Goal: Task Accomplishment & Management: Complete application form

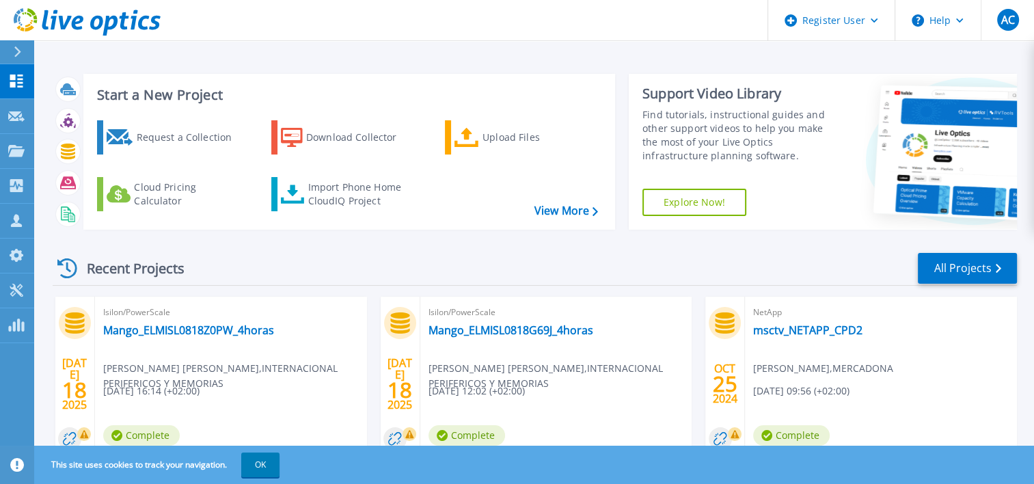
click at [16, 51] on icon at bounding box center [18, 51] width 8 height 11
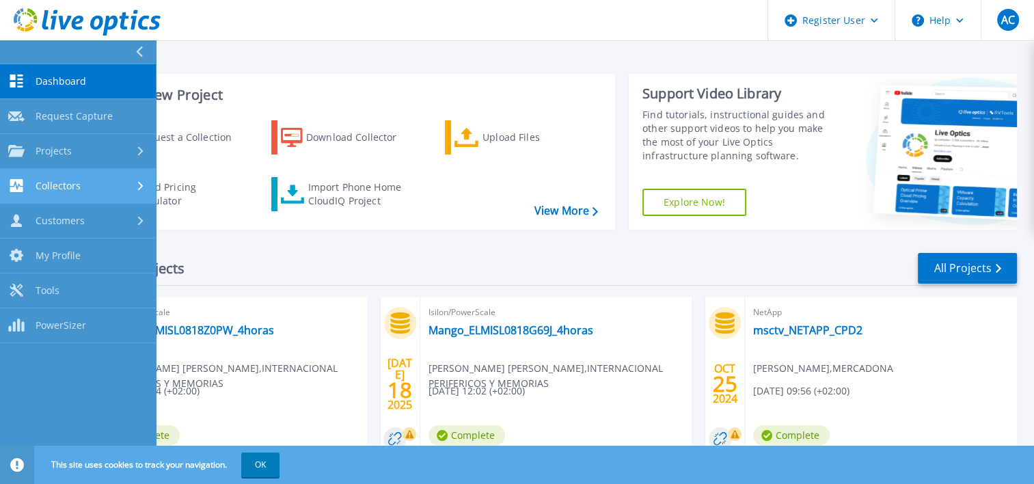
click at [93, 184] on div "Collectors" at bounding box center [77, 185] width 139 height 13
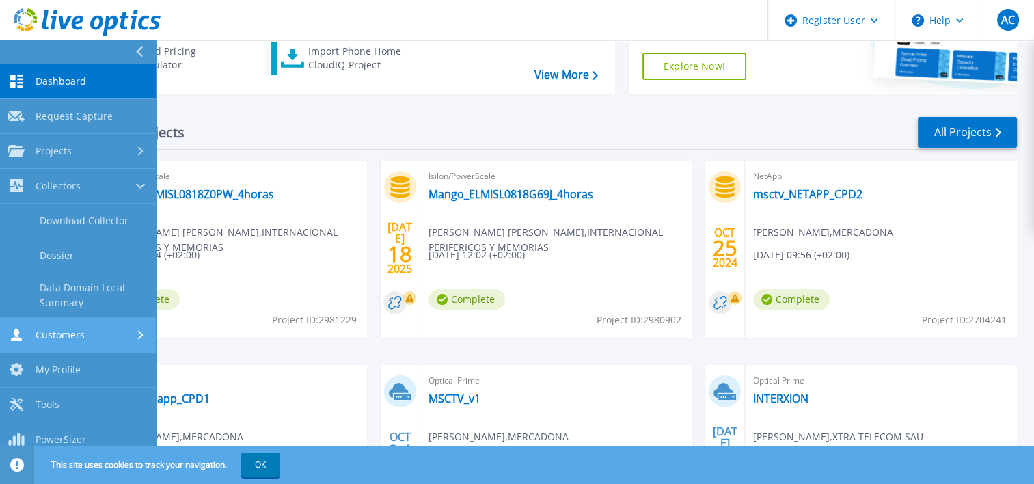
scroll to position [137, 0]
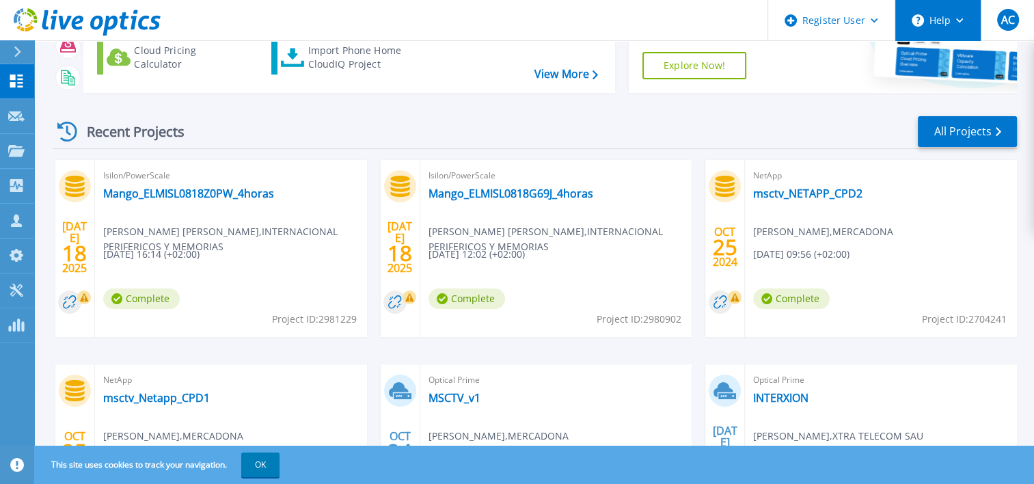
click at [947, 24] on button "Help" at bounding box center [937, 20] width 85 height 41
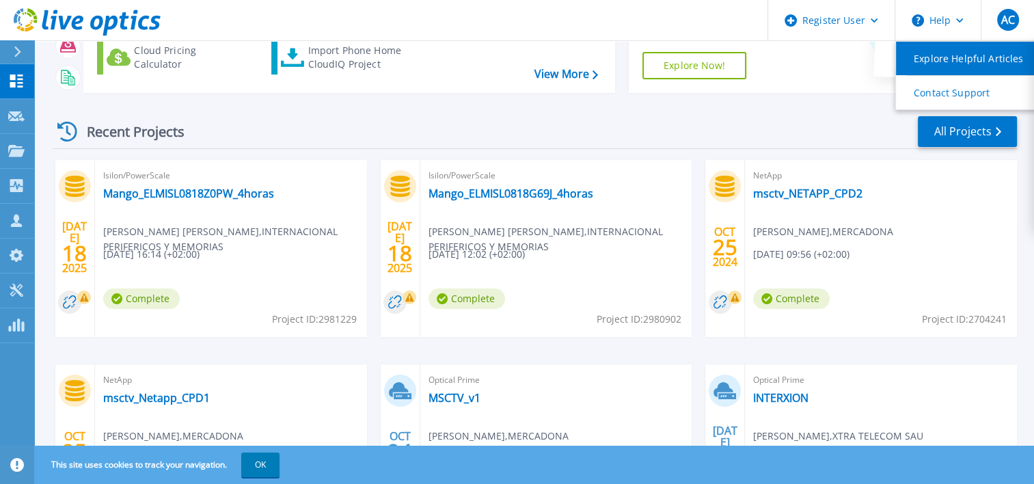
click at [971, 58] on link "Explore Helpful Articles" at bounding box center [972, 58] width 152 height 33
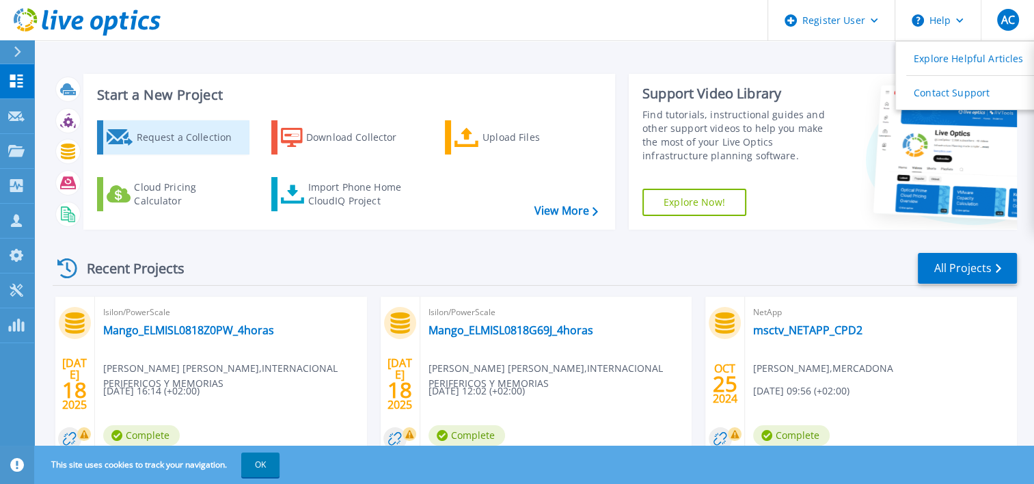
click at [197, 134] on div "Request a Collection" at bounding box center [190, 137] width 109 height 27
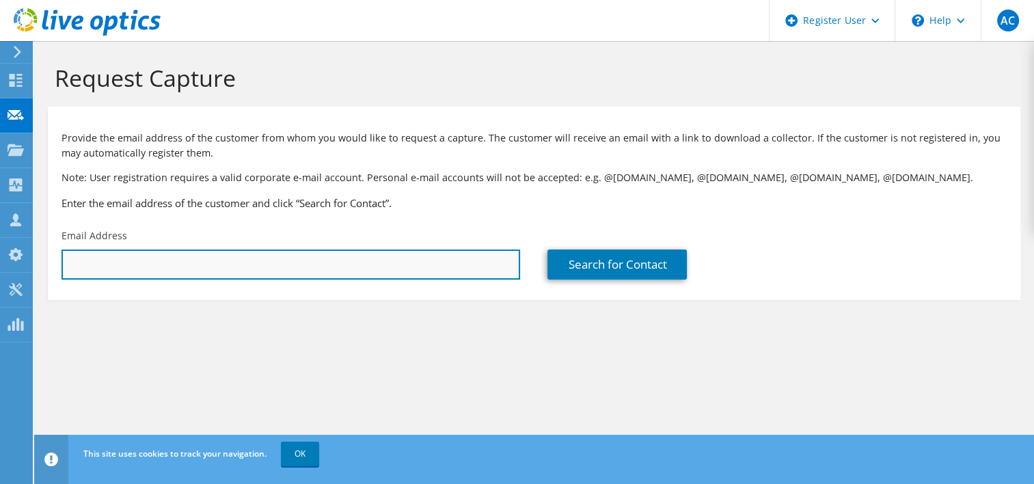
click at [422, 272] on input "text" at bounding box center [291, 265] width 459 height 30
type input "alberto_contreras@dell.com"
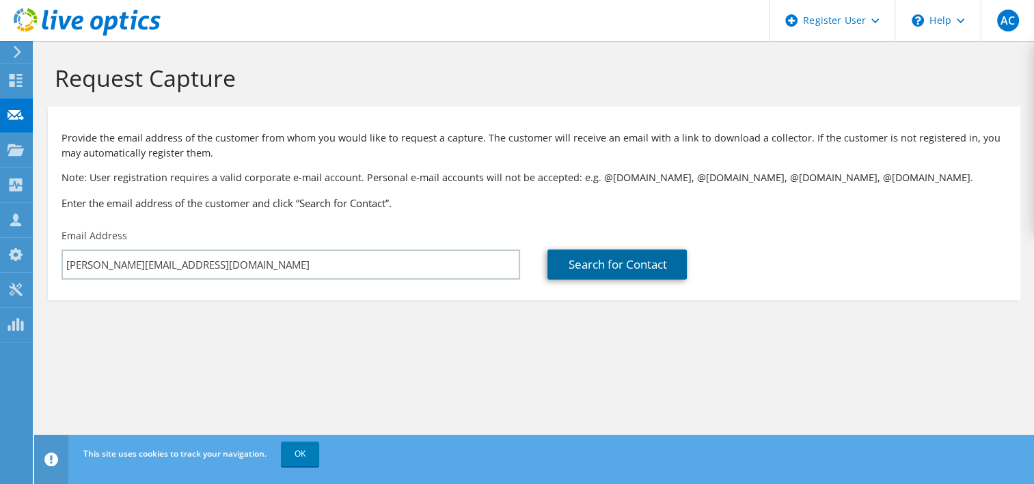
click at [588, 275] on link "Search for Contact" at bounding box center [617, 265] width 139 height 30
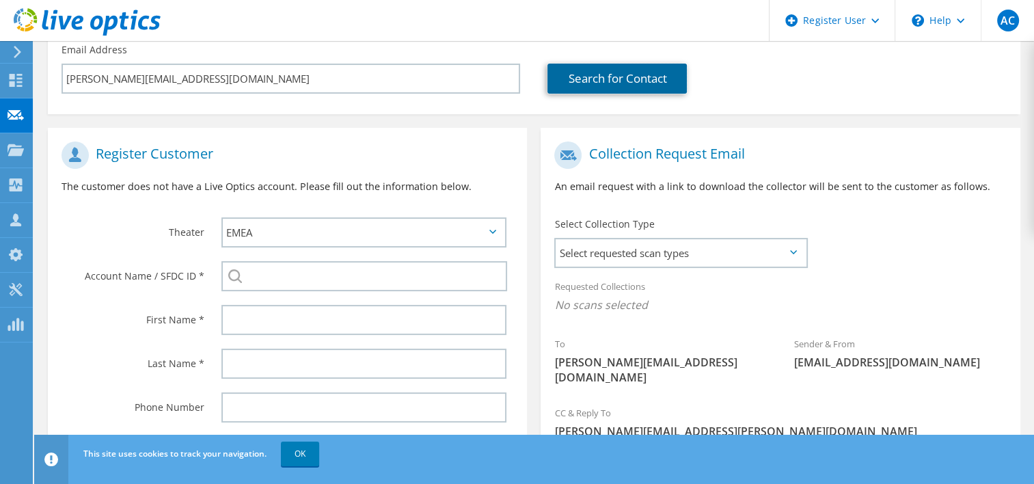
scroll to position [30, 0]
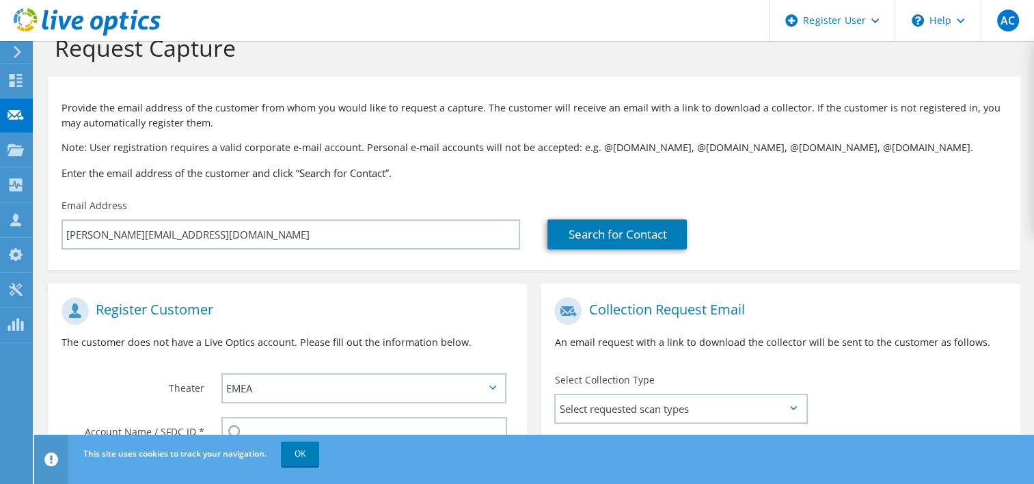
click at [14, 53] on icon at bounding box center [17, 52] width 10 height 12
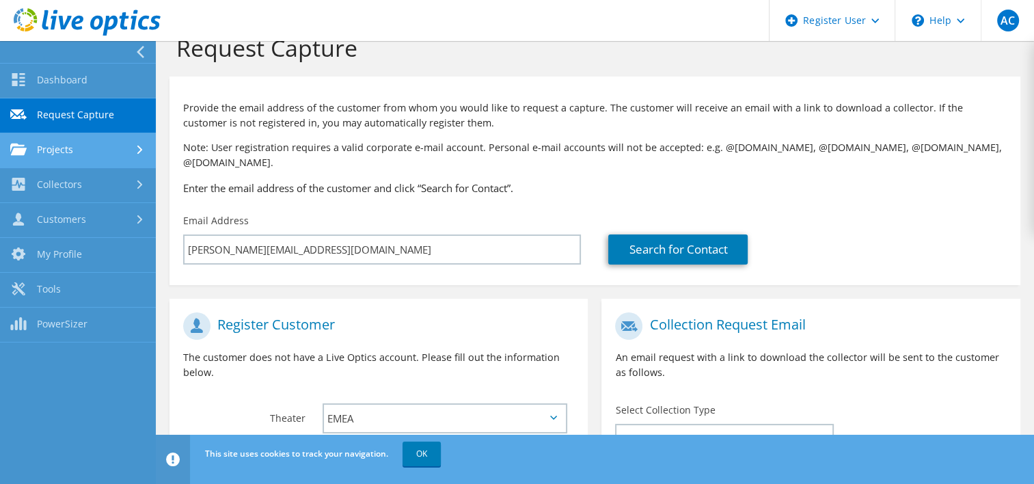
click at [75, 150] on link "Projects" at bounding box center [78, 150] width 156 height 35
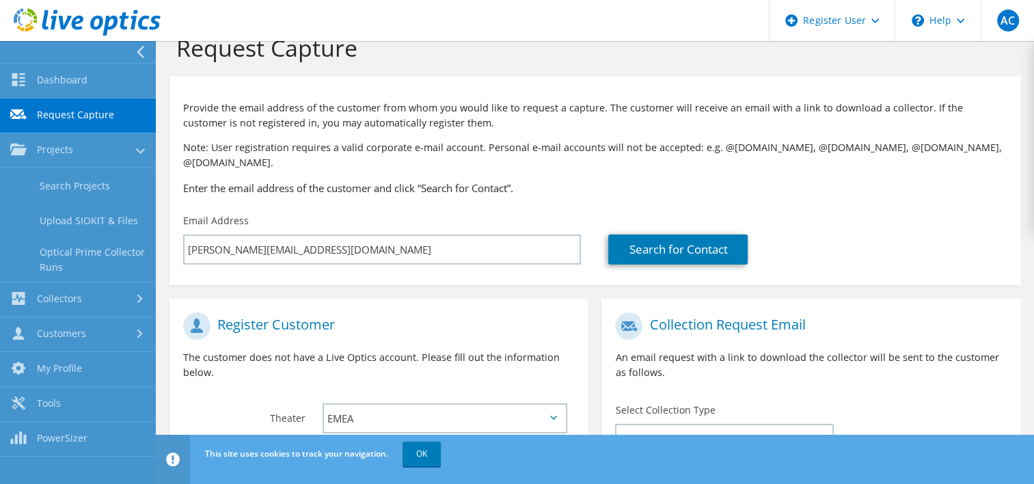
click at [87, 109] on link "Request Capture" at bounding box center [78, 115] width 156 height 35
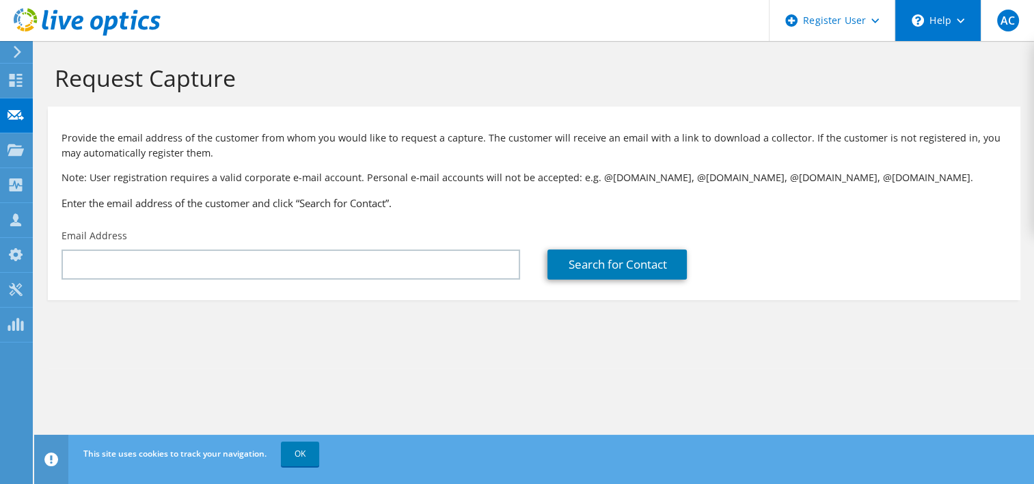
click at [950, 20] on div "\n Help" at bounding box center [938, 20] width 86 height 41
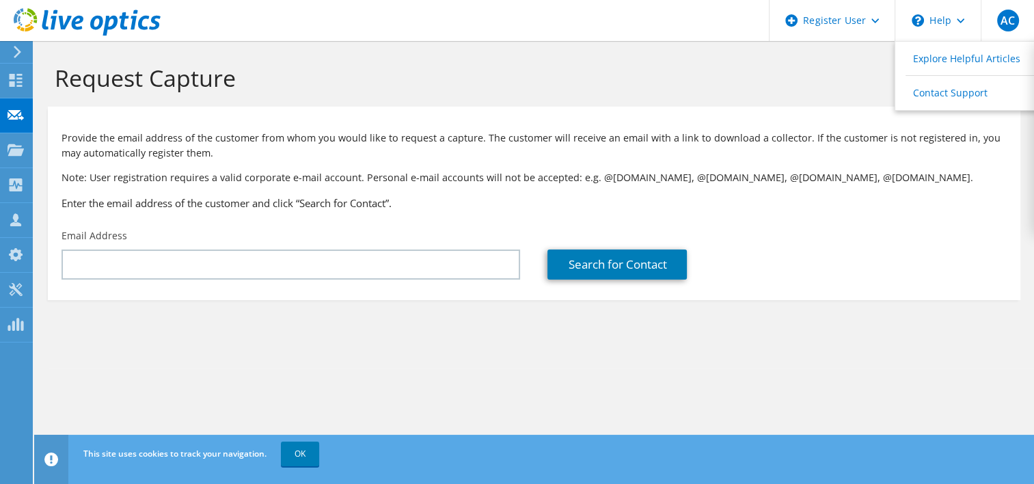
click at [62, 20] on use at bounding box center [87, 21] width 147 height 27
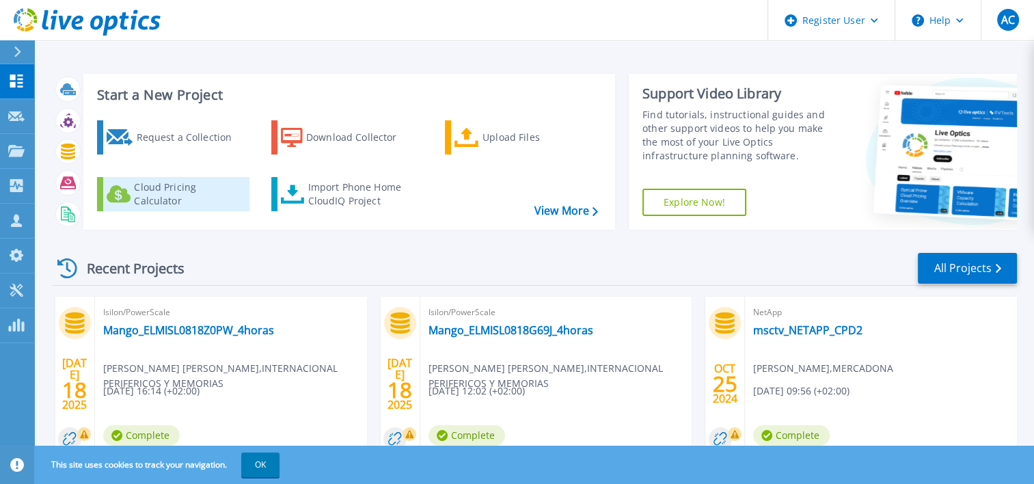
click at [139, 198] on div "Cloud Pricing Calculator" at bounding box center [188, 193] width 109 height 27
click at [169, 197] on div "Cloud Pricing Calculator" at bounding box center [188, 193] width 109 height 27
click at [167, 187] on div "Cloud Pricing Calculator" at bounding box center [188, 193] width 109 height 27
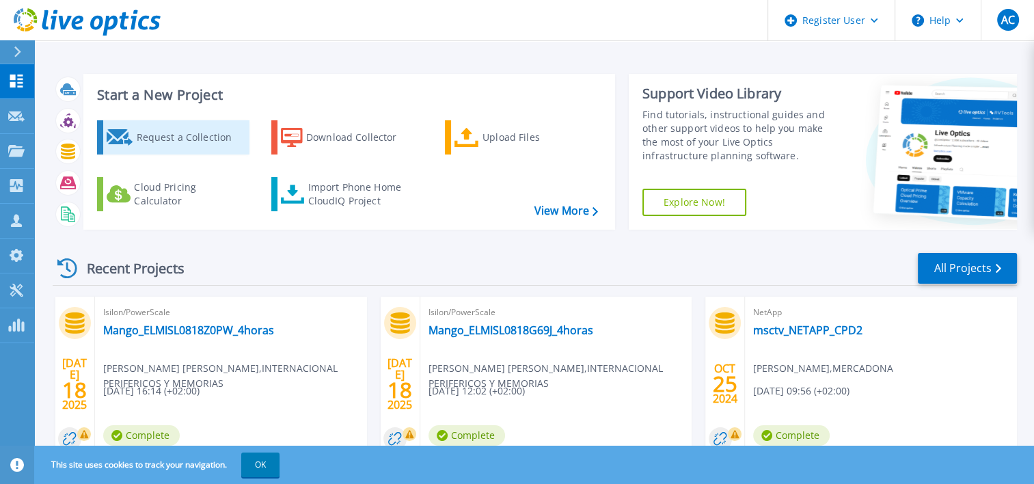
click at [163, 141] on div "Request a Collection" at bounding box center [190, 137] width 109 height 27
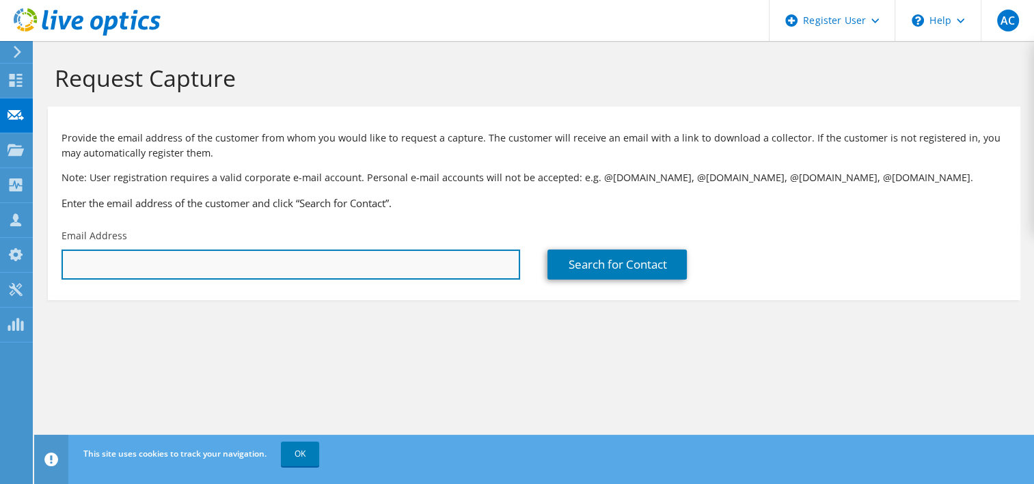
click at [232, 266] on input "text" at bounding box center [291, 265] width 459 height 30
type input "mmorato@btgservices.es"
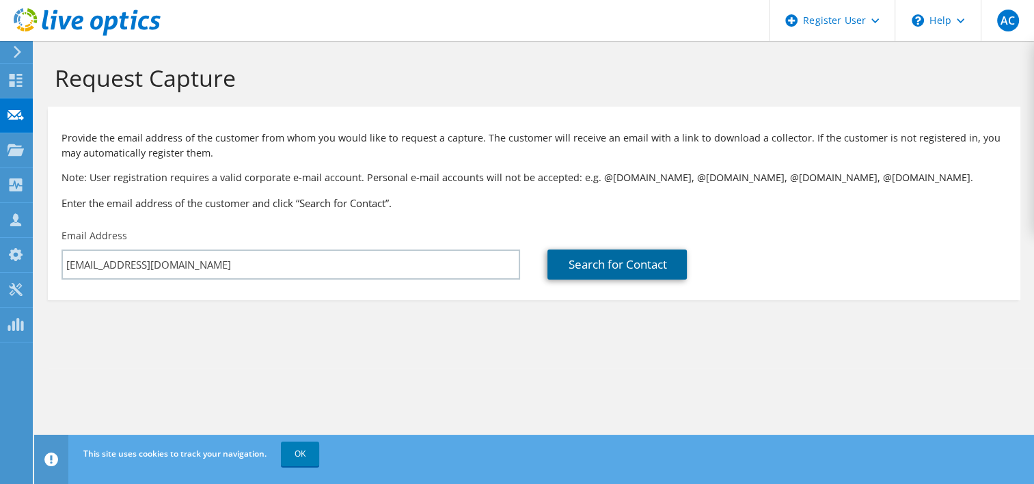
click at [574, 267] on link "Search for Contact" at bounding box center [617, 265] width 139 height 30
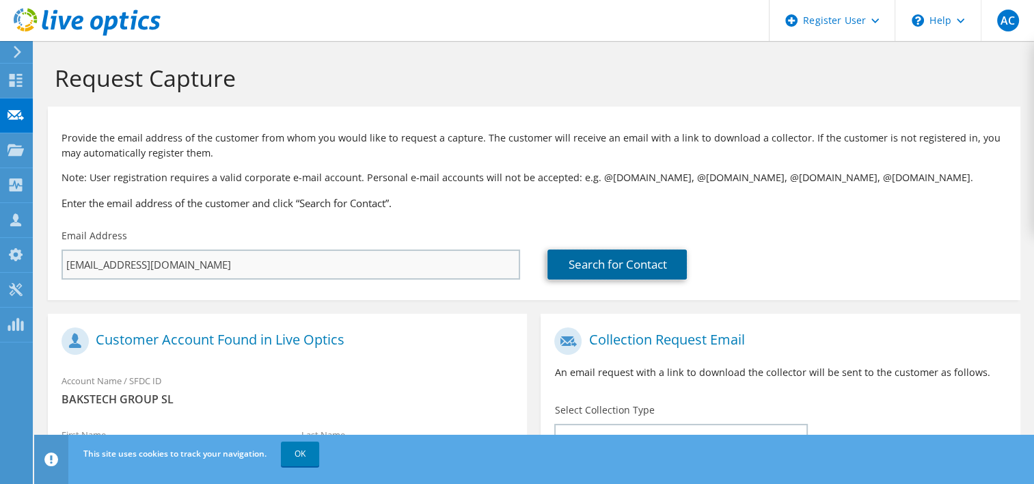
scroll to position [279, 0]
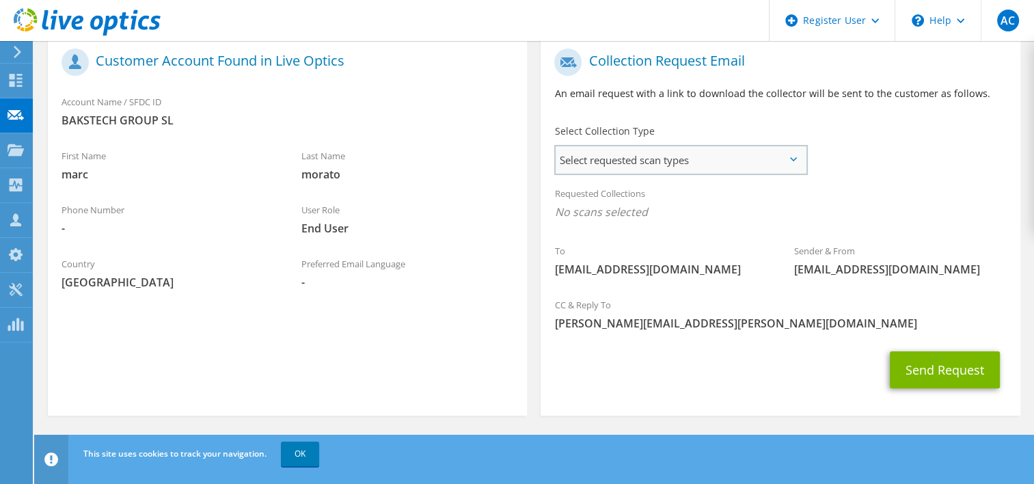
click at [755, 161] on span "Select requested scan types" at bounding box center [681, 159] width 250 height 27
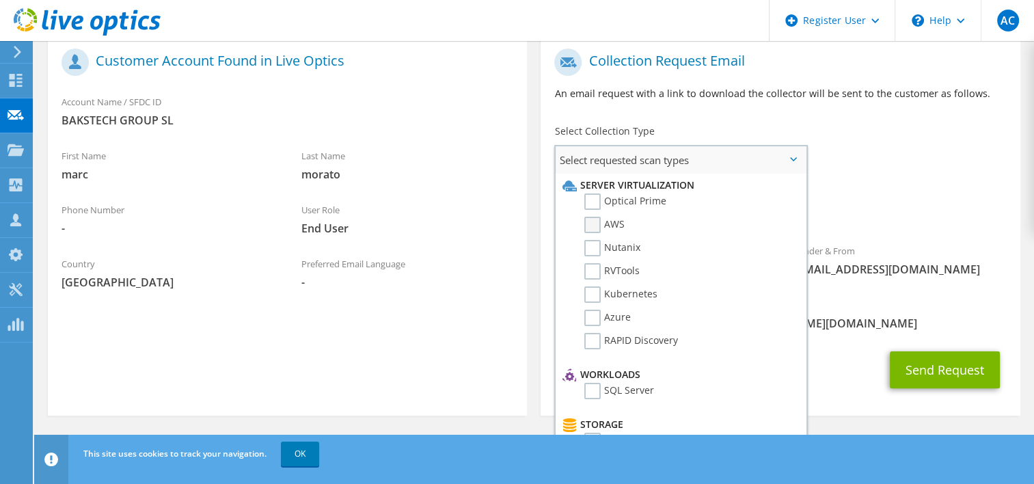
click at [593, 224] on label "AWS" at bounding box center [604, 225] width 40 height 16
click at [0, 0] on input "AWS" at bounding box center [0, 0] width 0 height 0
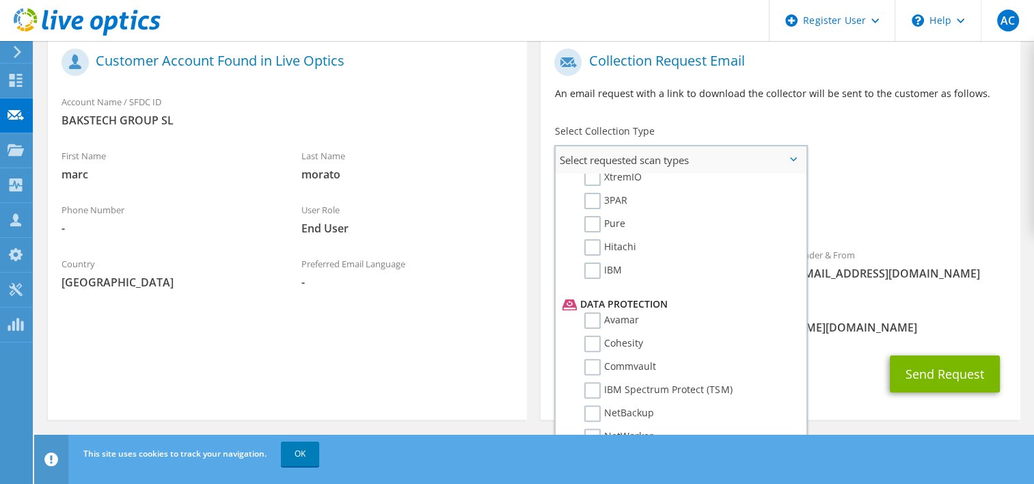
scroll to position [586, 0]
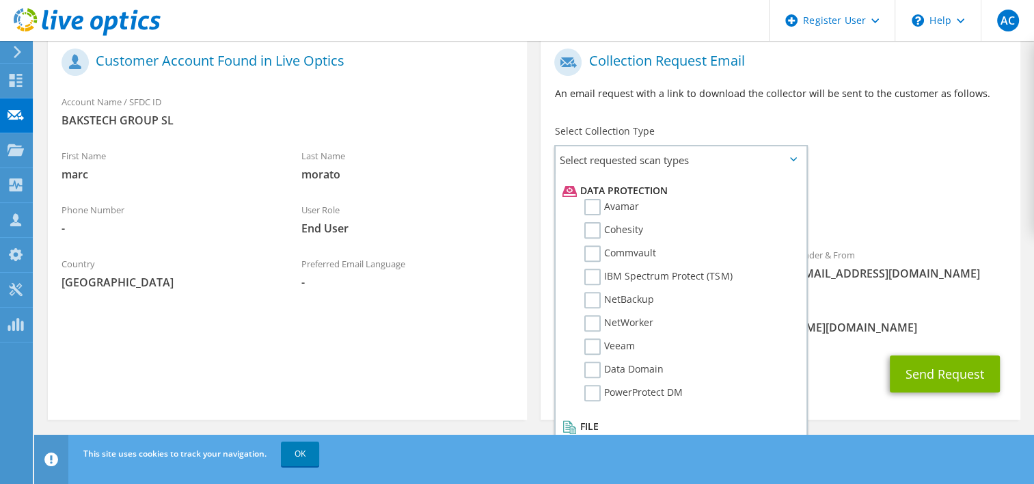
click at [903, 183] on div "Requested Collections No scans selected AWS" at bounding box center [780, 206] width 479 height 55
